Goal: Complete application form: Complete application form

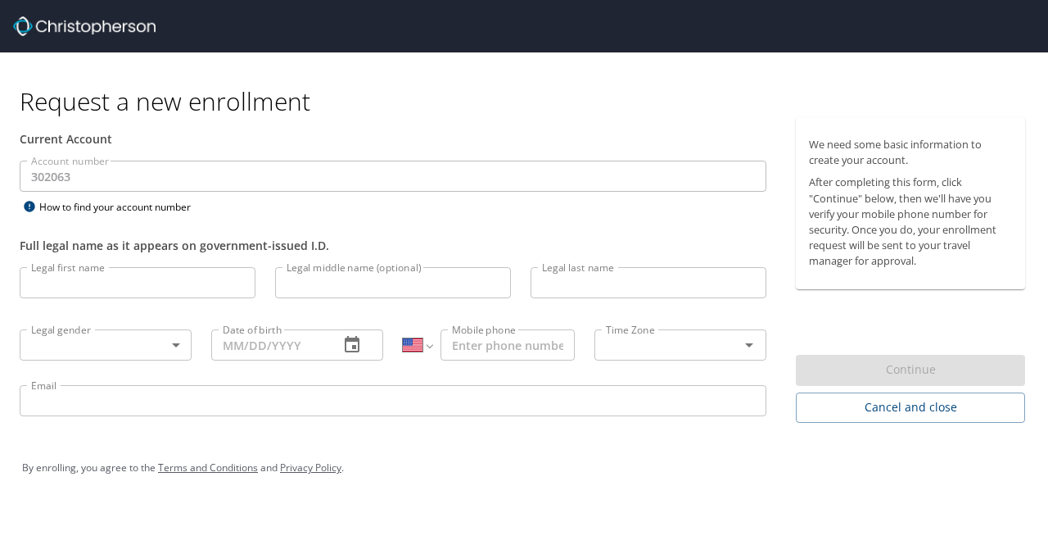
select select "US"
click at [111, 289] on input "Legal first name" at bounding box center [138, 282] width 236 height 31
type input "[PERSON_NAME]"
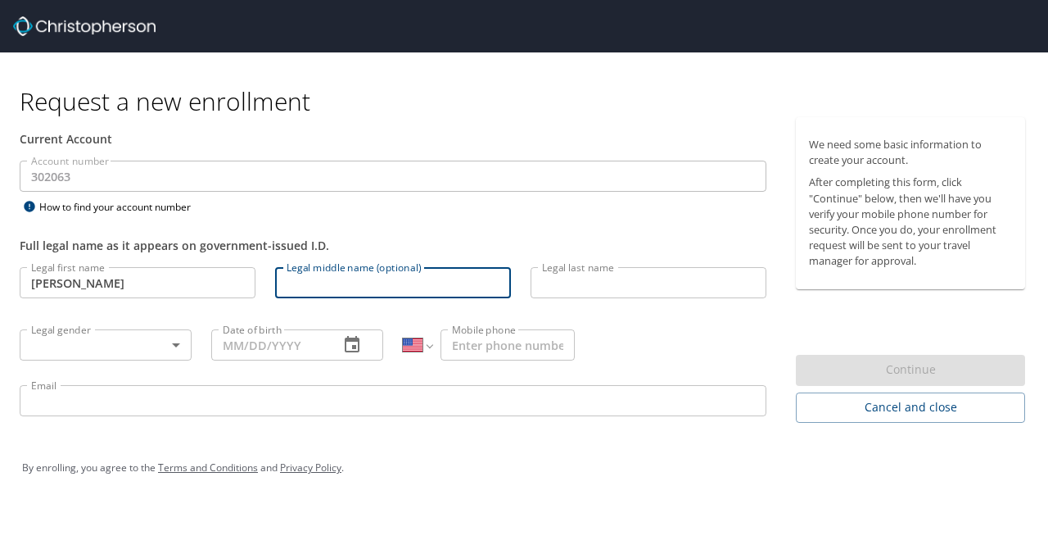
click at [421, 287] on input "Legal middle name (optional)" at bounding box center [393, 282] width 236 height 31
type input "[PERSON_NAME]"
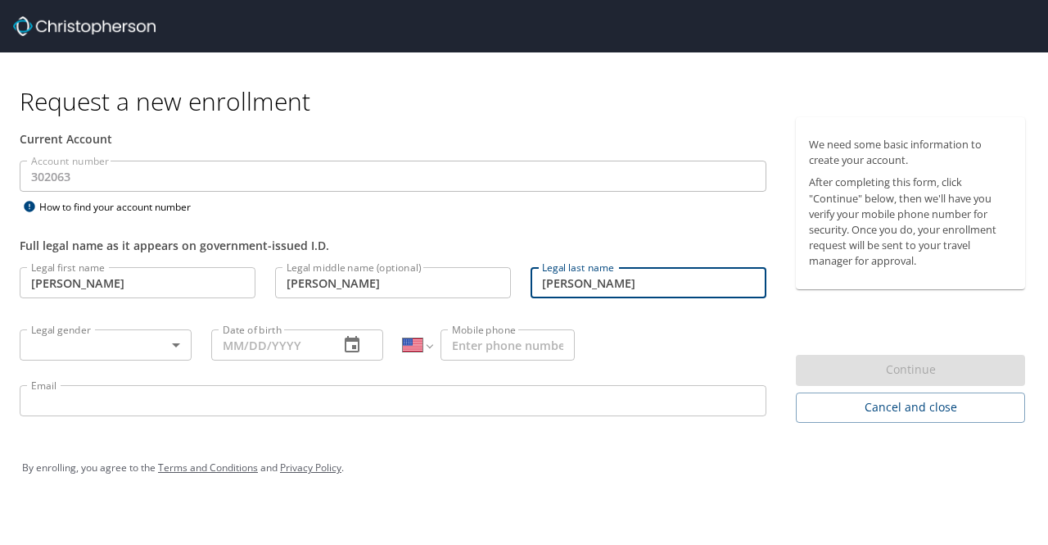
type input "[PERSON_NAME]"
click at [61, 345] on body "Request a new enrollment Current Account Account number 302063 Account number H…" at bounding box center [524, 272] width 1048 height 545
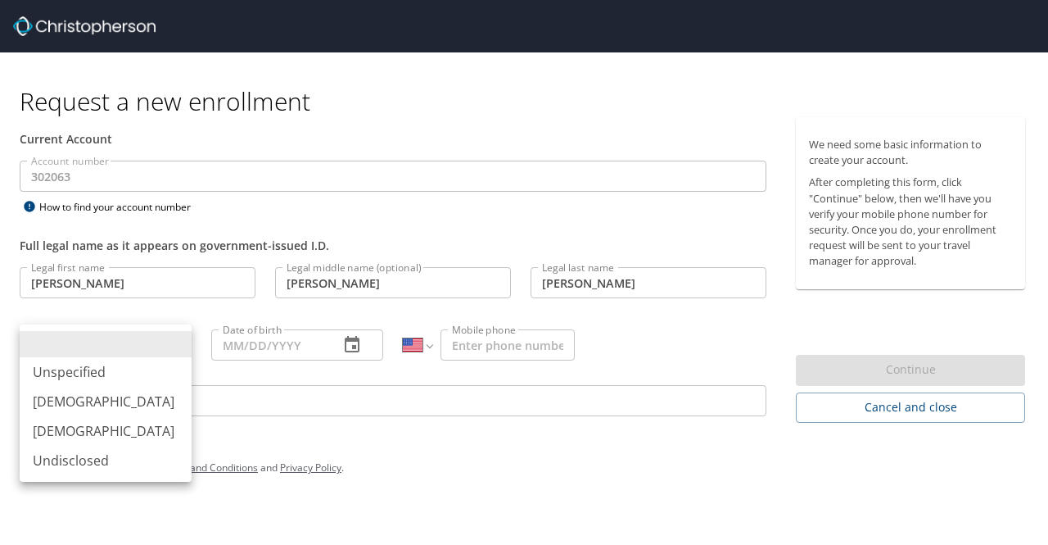
click at [67, 399] on li "[DEMOGRAPHIC_DATA]" at bounding box center [106, 401] width 172 height 29
type input "[DEMOGRAPHIC_DATA]"
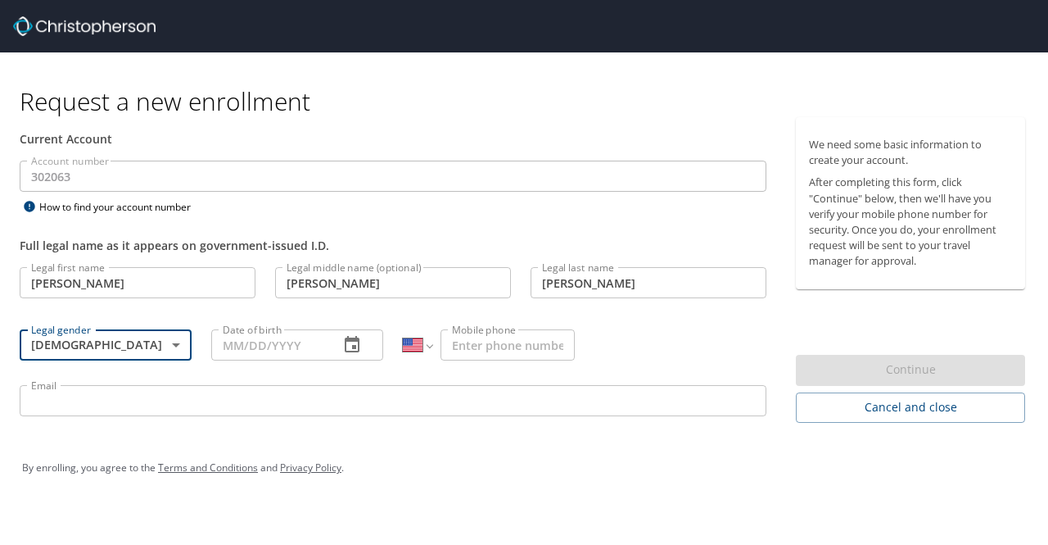
click at [260, 351] on input "Date of birth" at bounding box center [268, 344] width 115 height 31
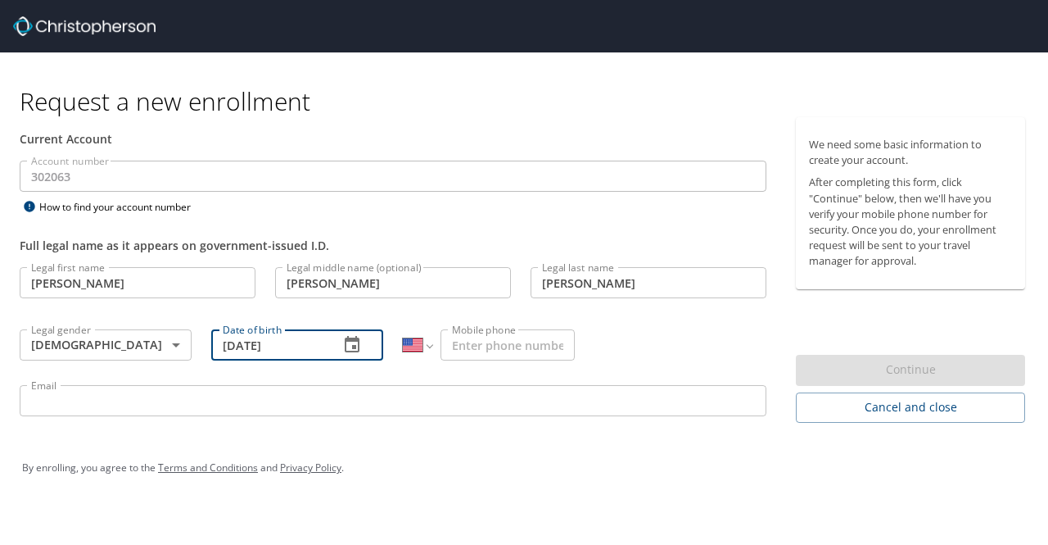
type input "[DATE]"
click at [464, 345] on input "Mobile phone" at bounding box center [508, 344] width 134 height 31
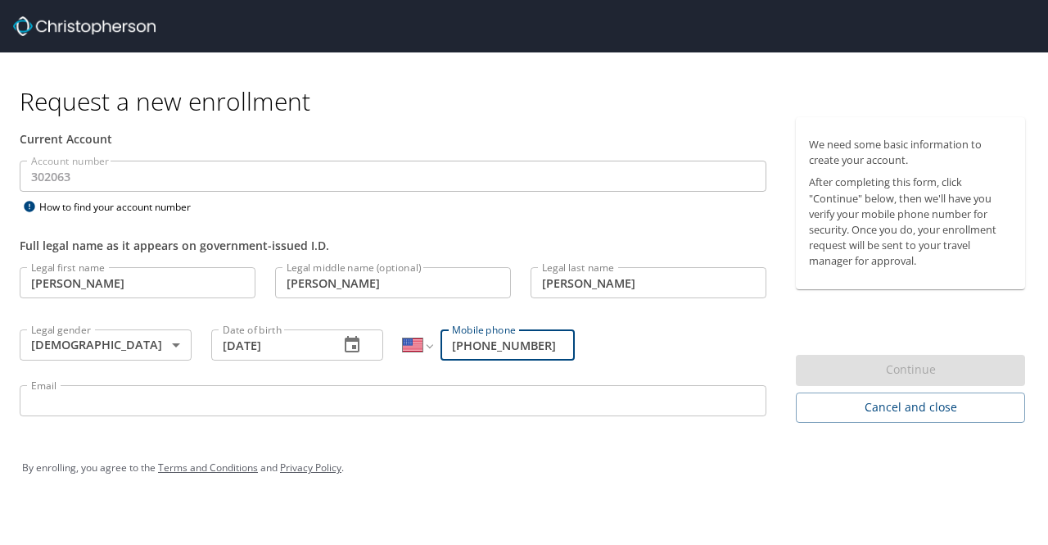
type input "[PHONE_NUMBER]"
click at [211, 408] on input "Email" at bounding box center [393, 400] width 747 height 31
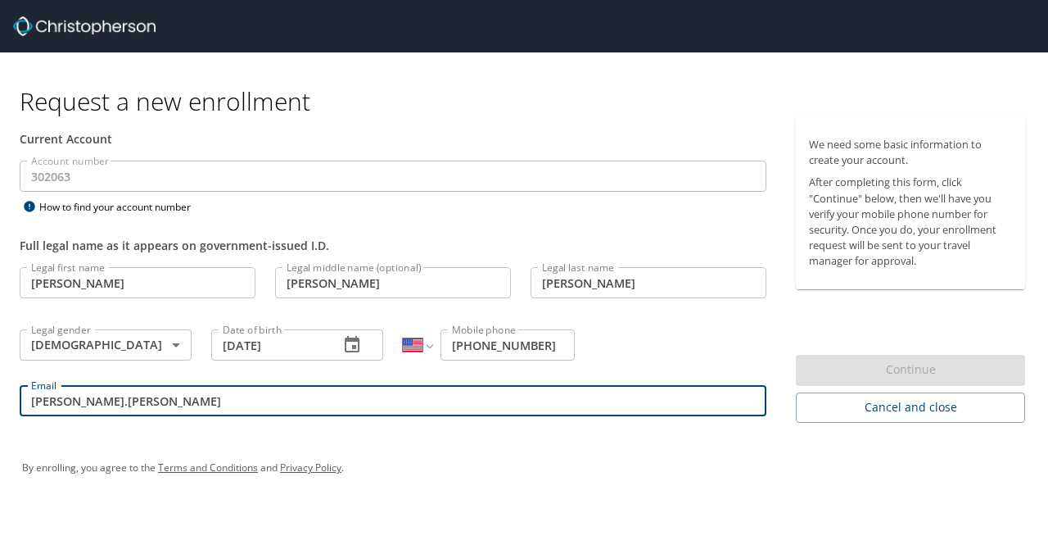
type input "[PERSON_NAME][EMAIL_ADDRESS][PERSON_NAME][DOMAIN_NAME][US_STATE]"
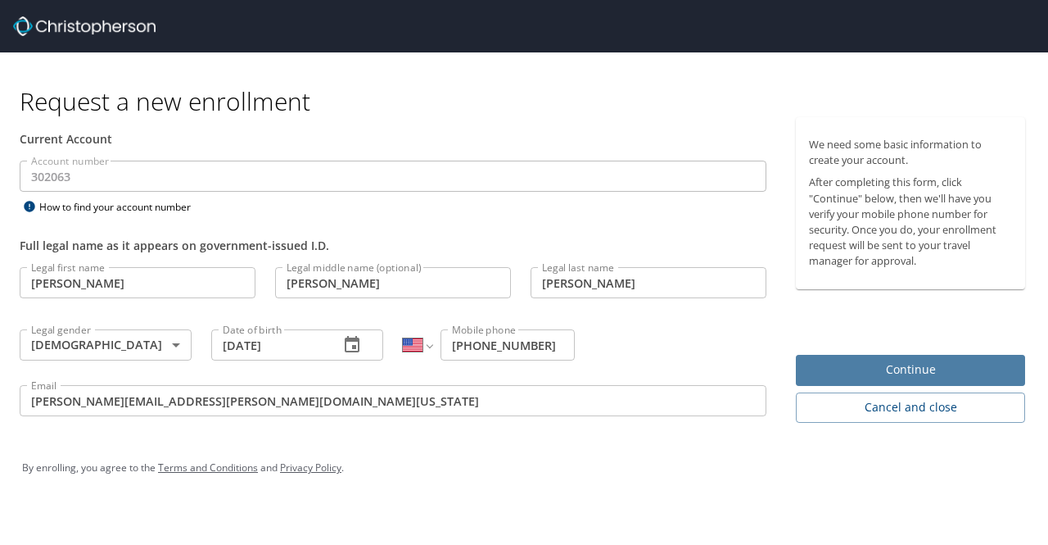
click at [890, 367] on span "Continue" at bounding box center [910, 370] width 203 height 20
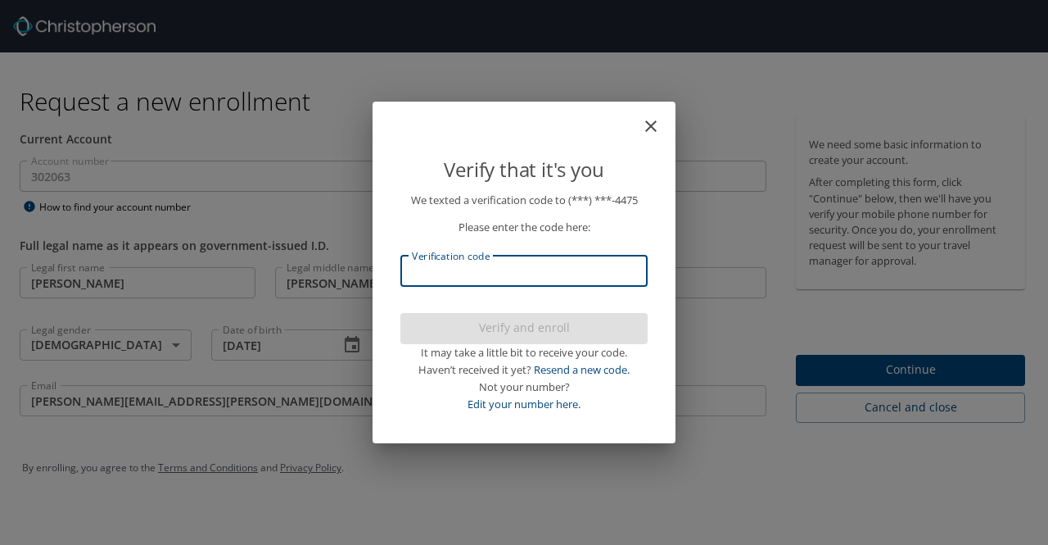
click at [514, 272] on input "Verification code" at bounding box center [523, 271] width 247 height 31
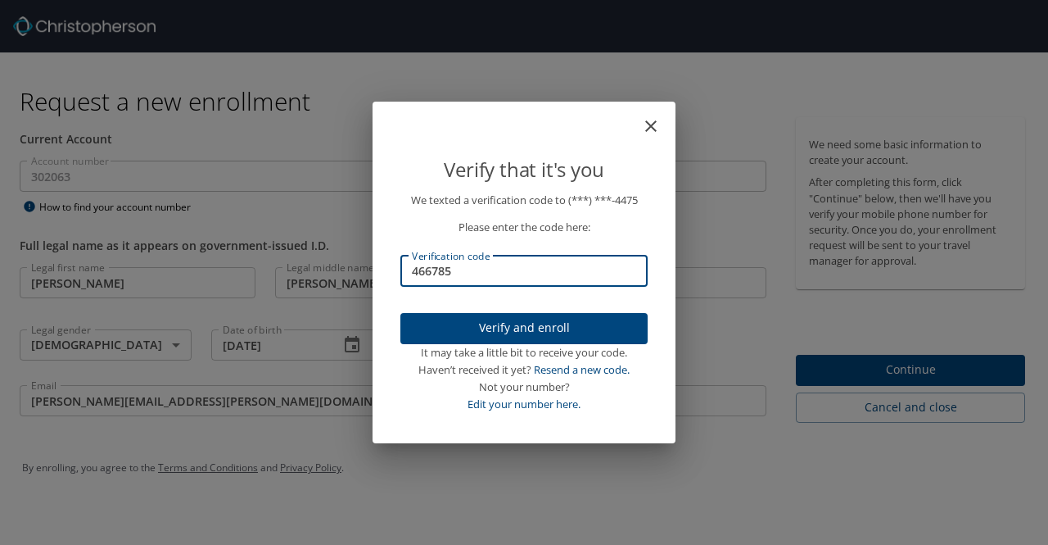
type input "466785"
click at [542, 327] on span "Verify and enroll" at bounding box center [524, 328] width 221 height 20
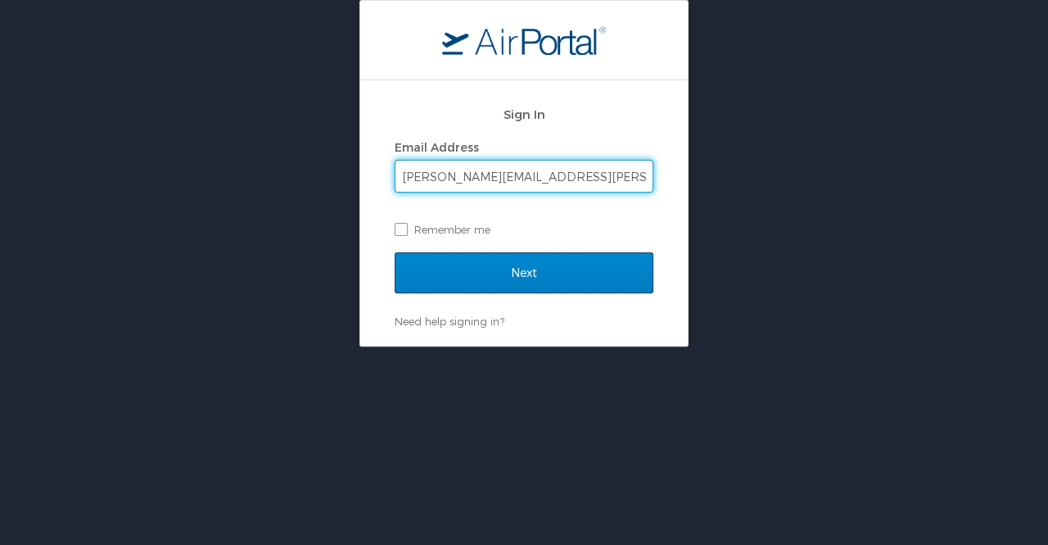
type input "[PERSON_NAME][EMAIL_ADDRESS][PERSON_NAME][DOMAIN_NAME][US_STATE]"
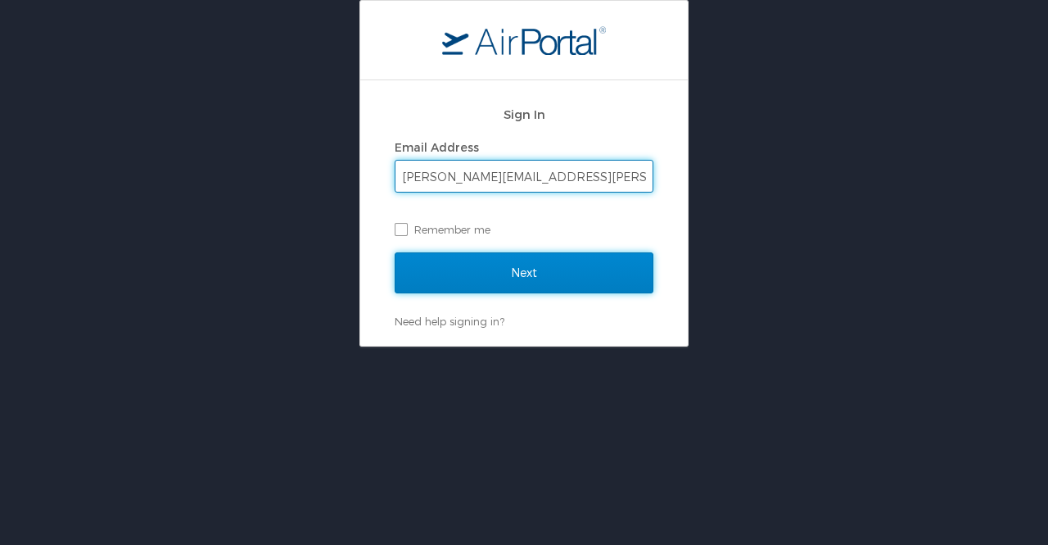
click at [542, 274] on input "Next" at bounding box center [524, 272] width 259 height 41
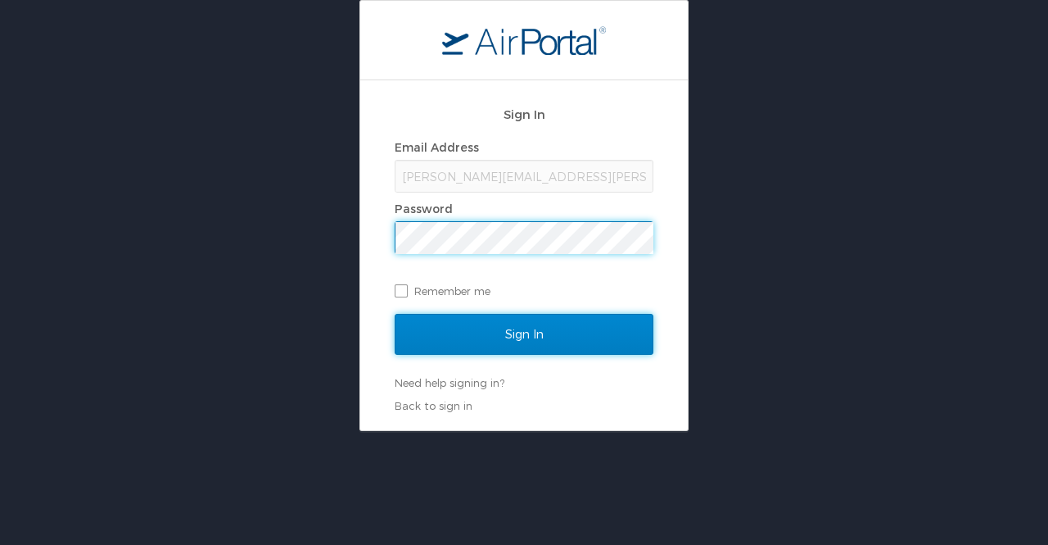
click at [549, 328] on input "Sign In" at bounding box center [524, 334] width 259 height 41
